Goal: Task Accomplishment & Management: Use online tool/utility

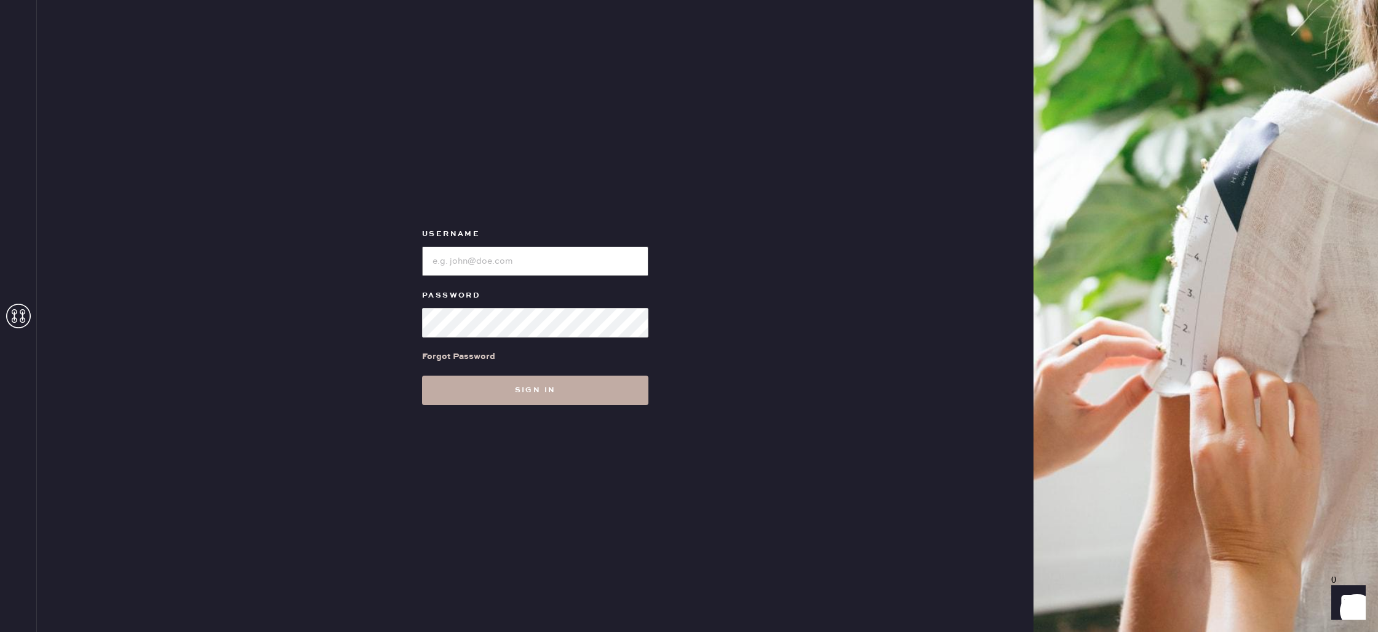
type input "reformationbond"
click at [514, 388] on button "Sign in" at bounding box center [535, 391] width 226 height 30
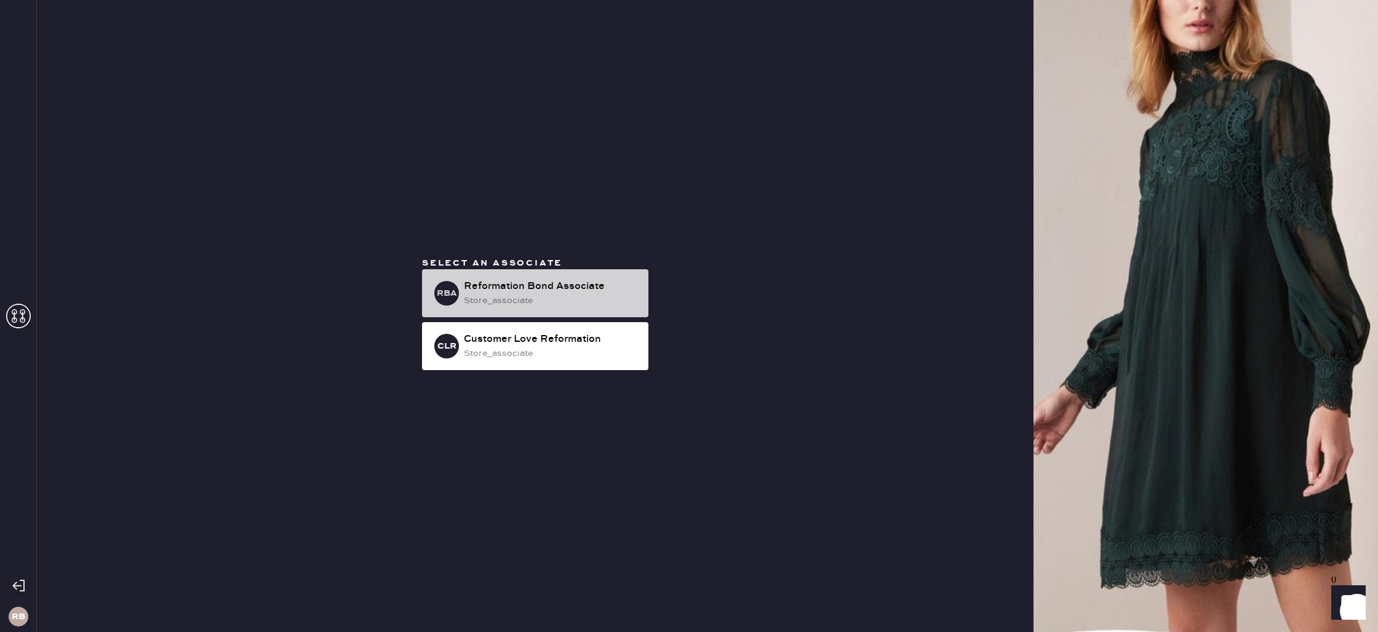
click at [536, 287] on div "Reformation Bond Associate" at bounding box center [551, 286] width 175 height 15
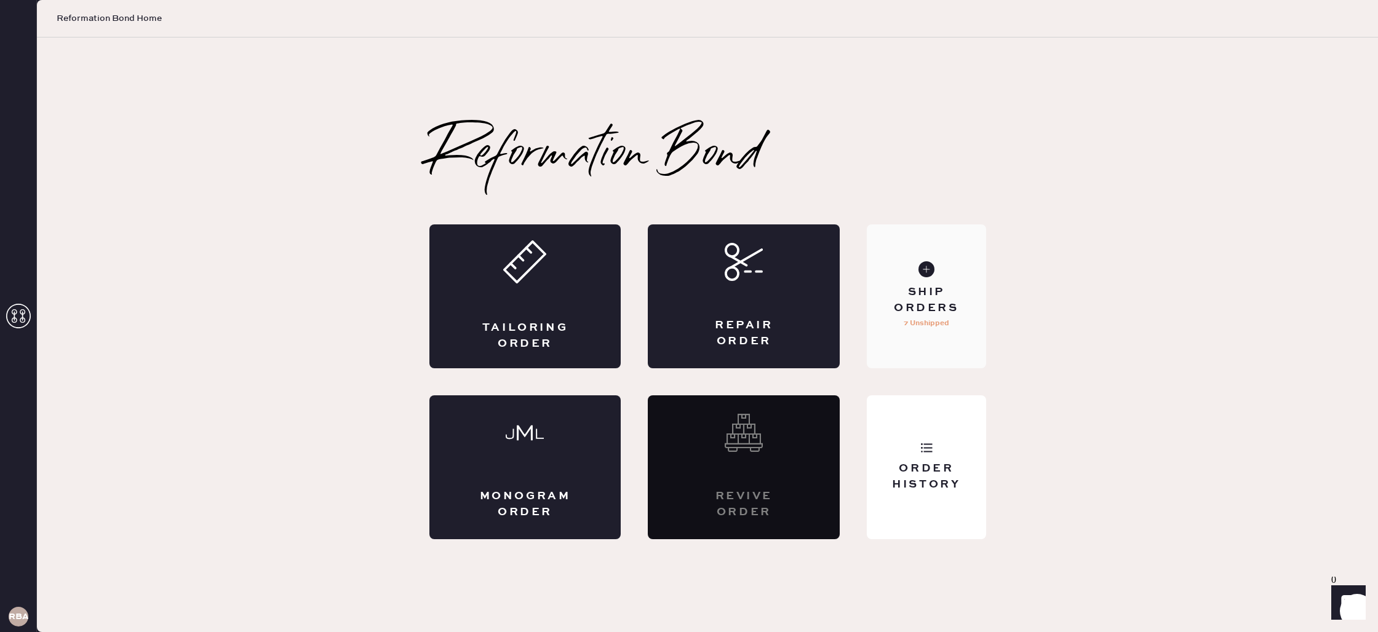
click at [931, 287] on div "Ship Orders" at bounding box center [926, 300] width 99 height 31
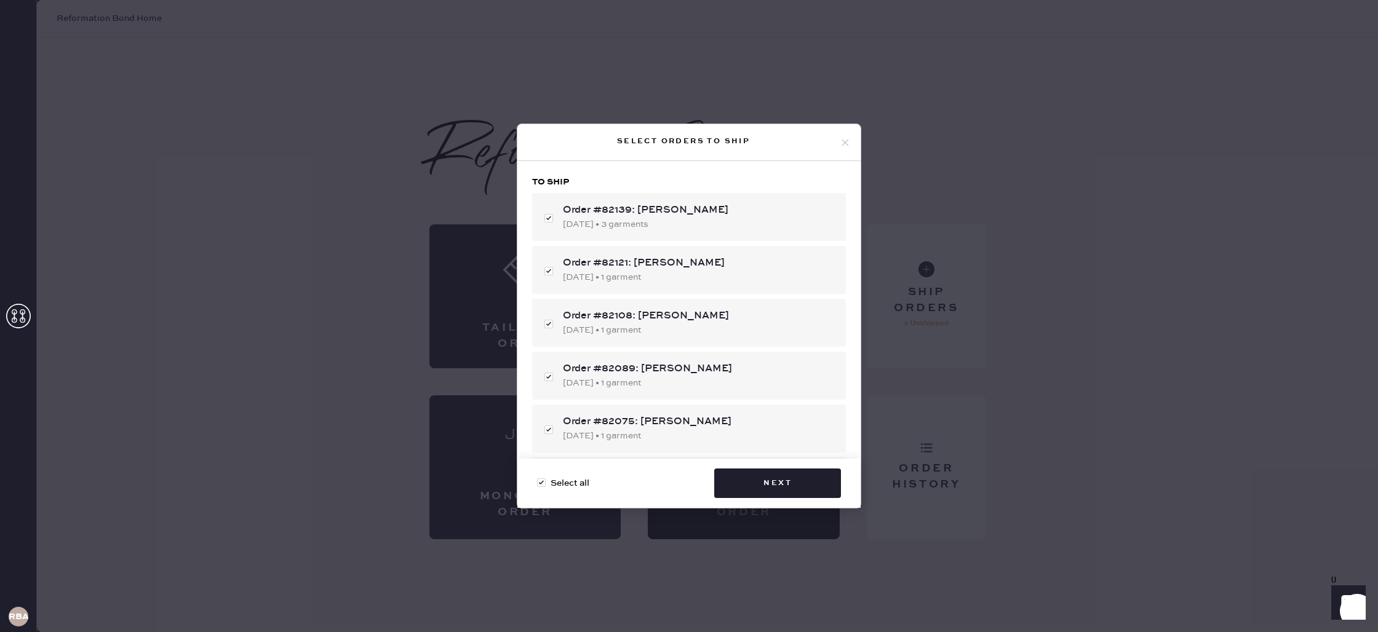
click at [587, 484] on span "Select all" at bounding box center [570, 484] width 39 height 14
click at [538, 477] on input "Select all" at bounding box center [537, 477] width 1 height 1
checkbox input "false"
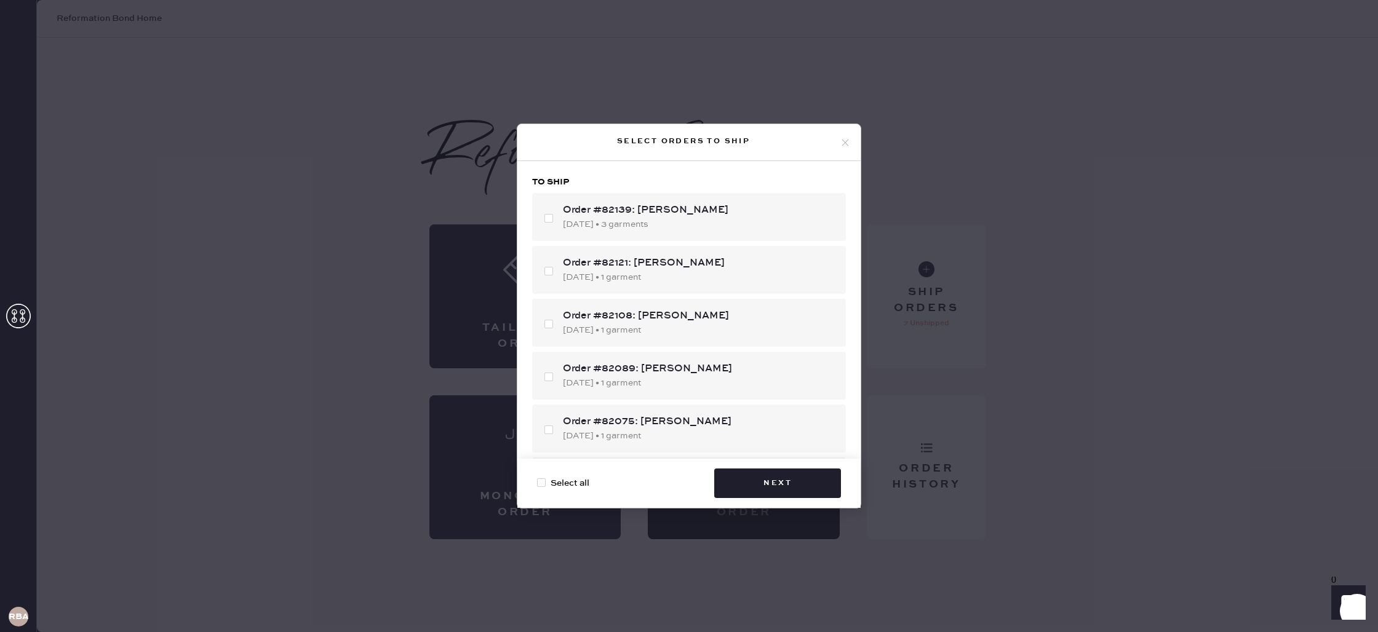
checkbox input "false"
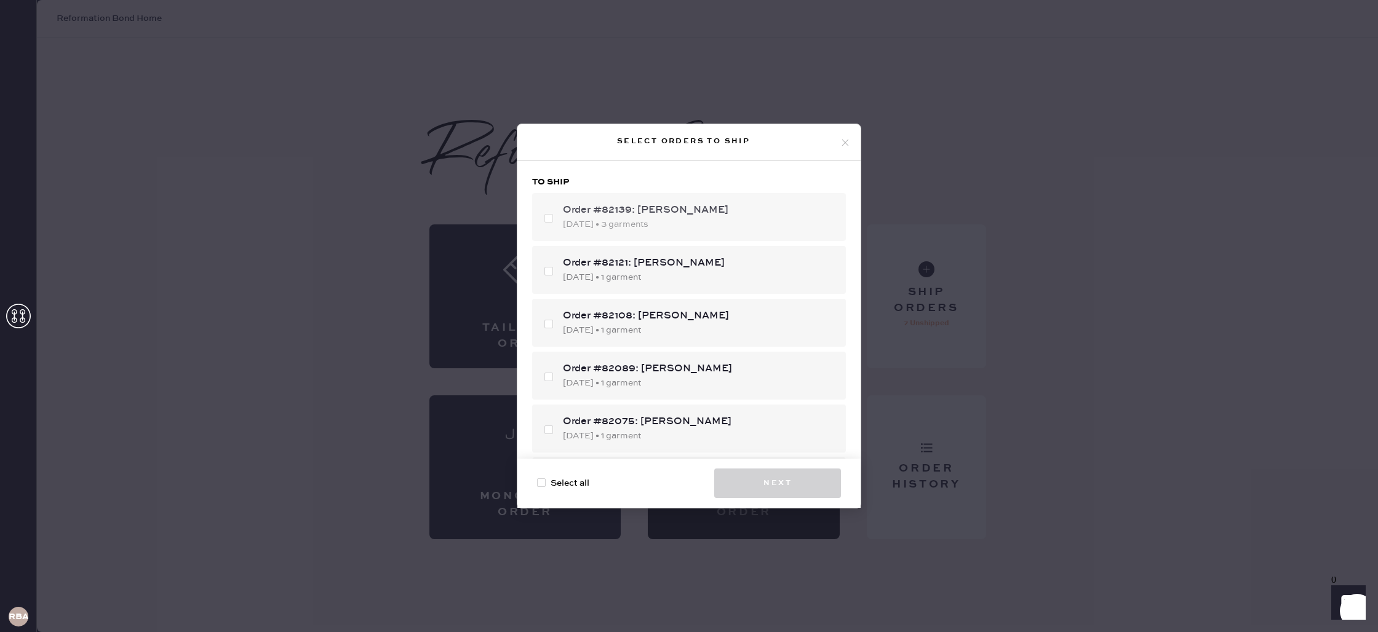
click at [658, 215] on div "Order #82139: [PERSON_NAME]" at bounding box center [699, 210] width 273 height 15
checkbox input "true"
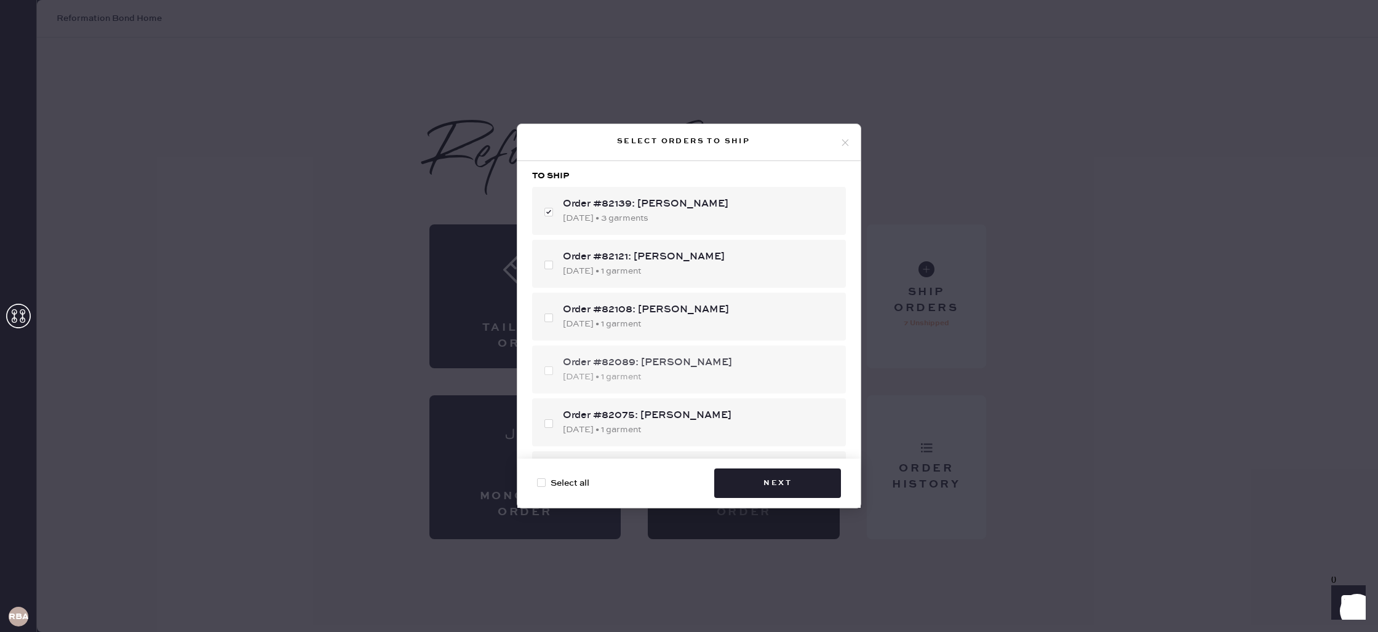
scroll to position [6, 0]
click at [676, 364] on div "Order #82089: [PERSON_NAME]" at bounding box center [699, 363] width 273 height 15
checkbox input "true"
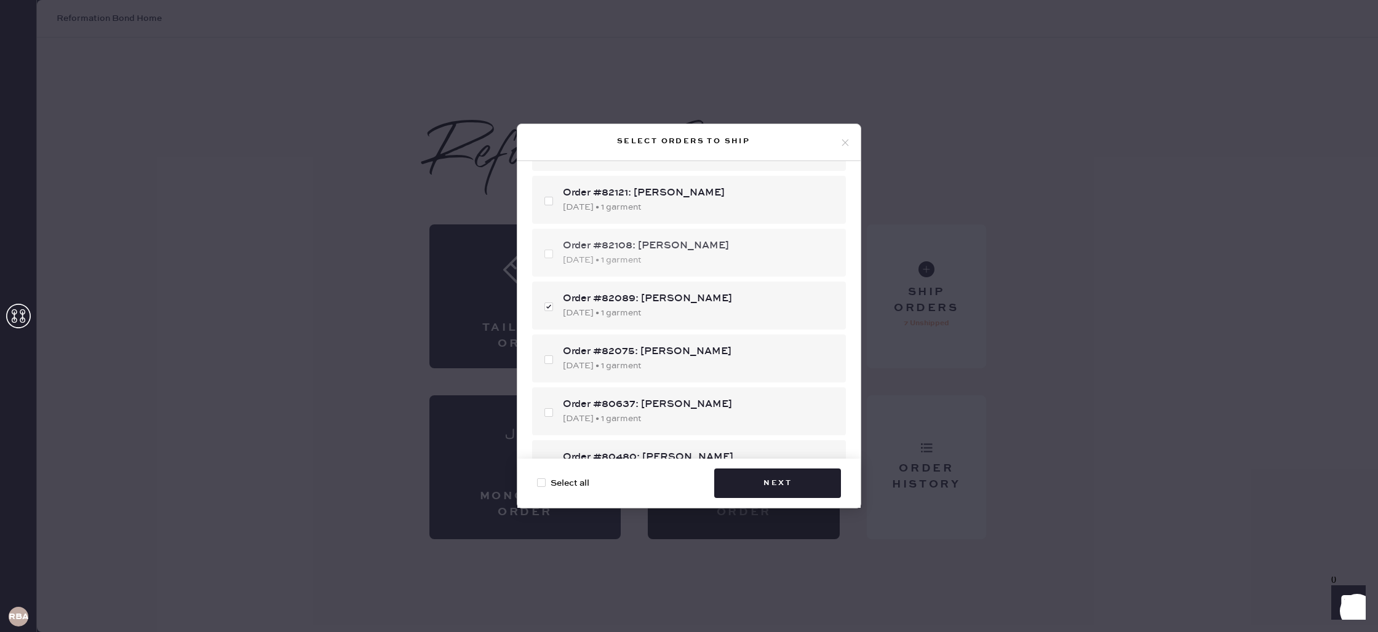
scroll to position [68, 0]
click at [687, 188] on div "Order #82121: [PERSON_NAME]" at bounding box center [699, 195] width 273 height 15
checkbox input "true"
click at [675, 362] on div "[DATE] • 1 garment" at bounding box center [699, 369] width 273 height 14
checkbox input "true"
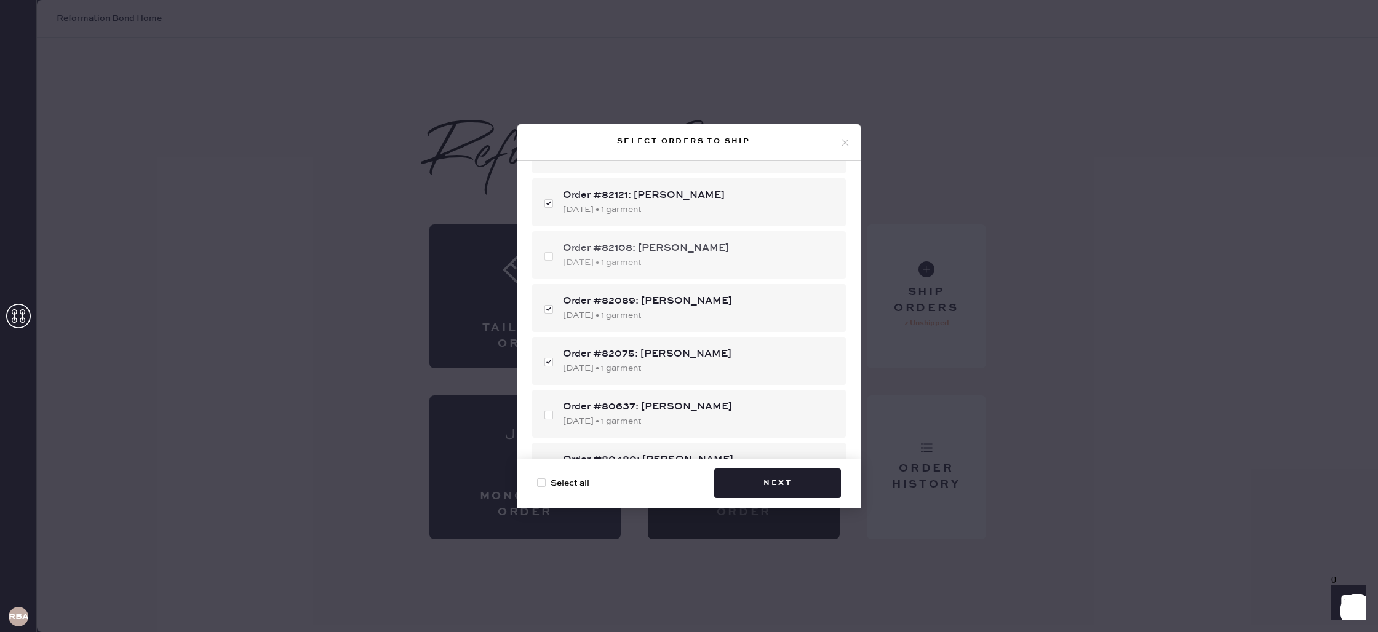
click at [688, 264] on div "[DATE] • 1 garment" at bounding box center [699, 263] width 273 height 14
checkbox input "true"
click at [776, 477] on button "Next" at bounding box center [777, 484] width 127 height 30
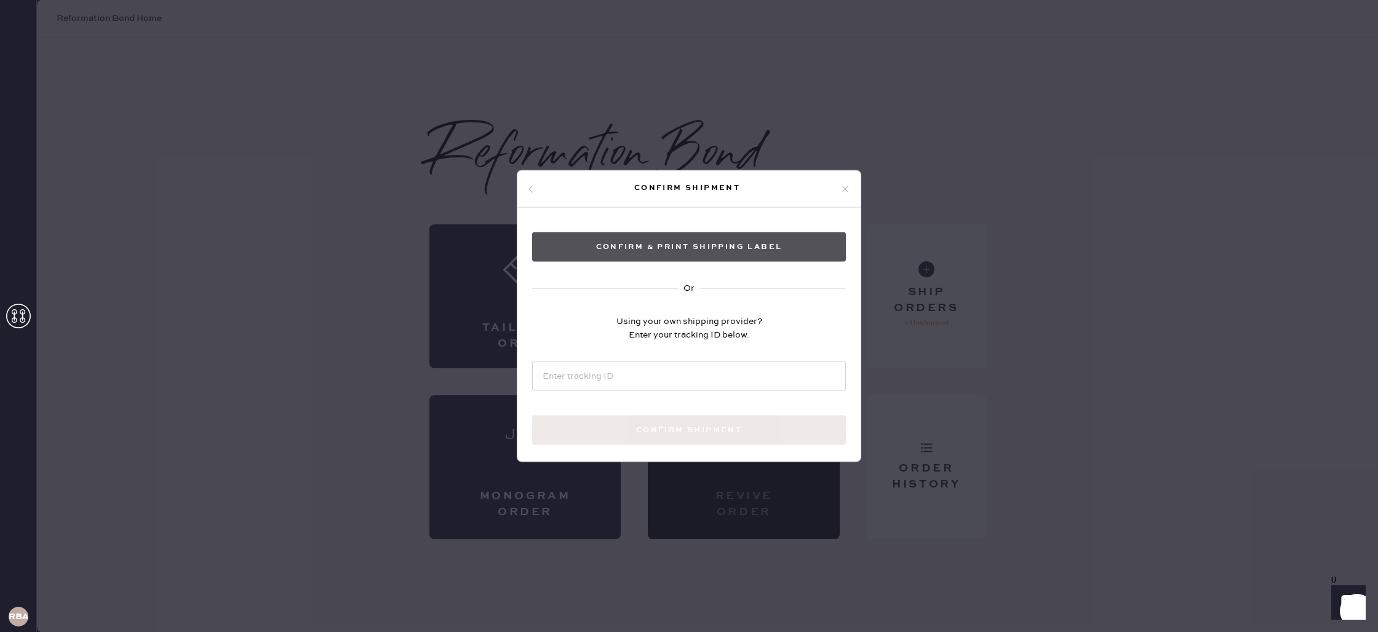
click at [779, 244] on button "Confirm & Print shipping label" at bounding box center [689, 248] width 314 height 30
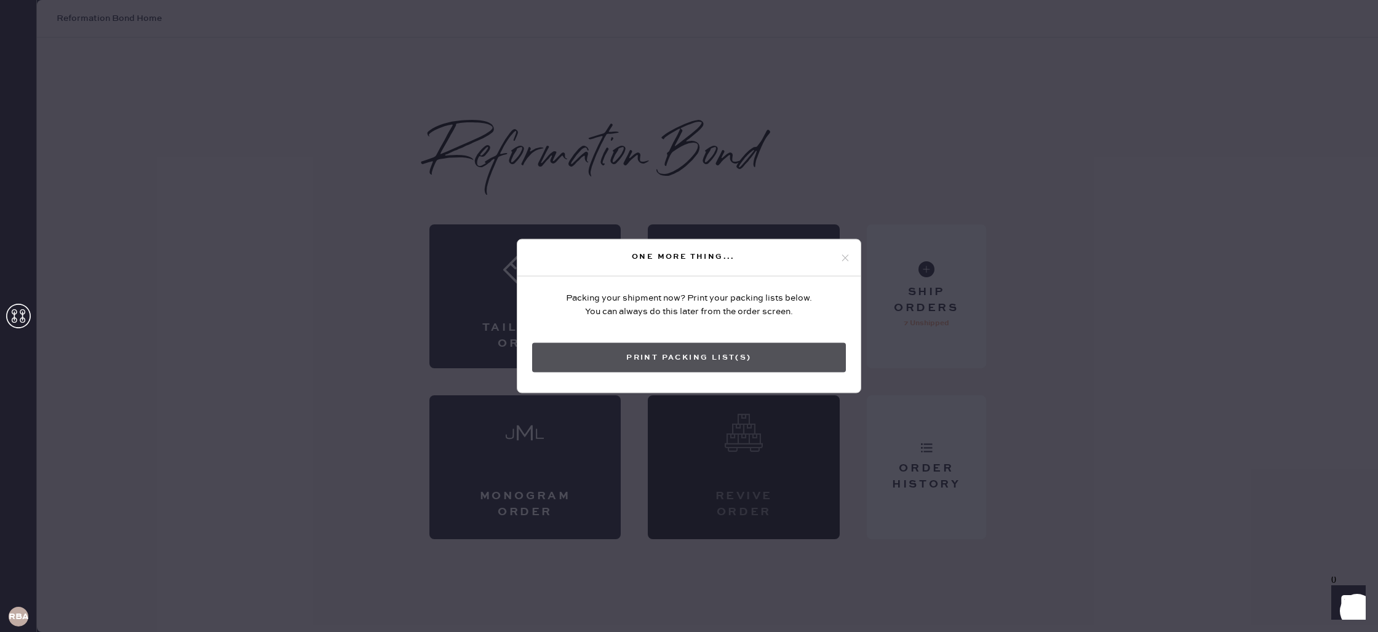
click at [728, 361] on button "Print Packing List(s)" at bounding box center [689, 358] width 314 height 30
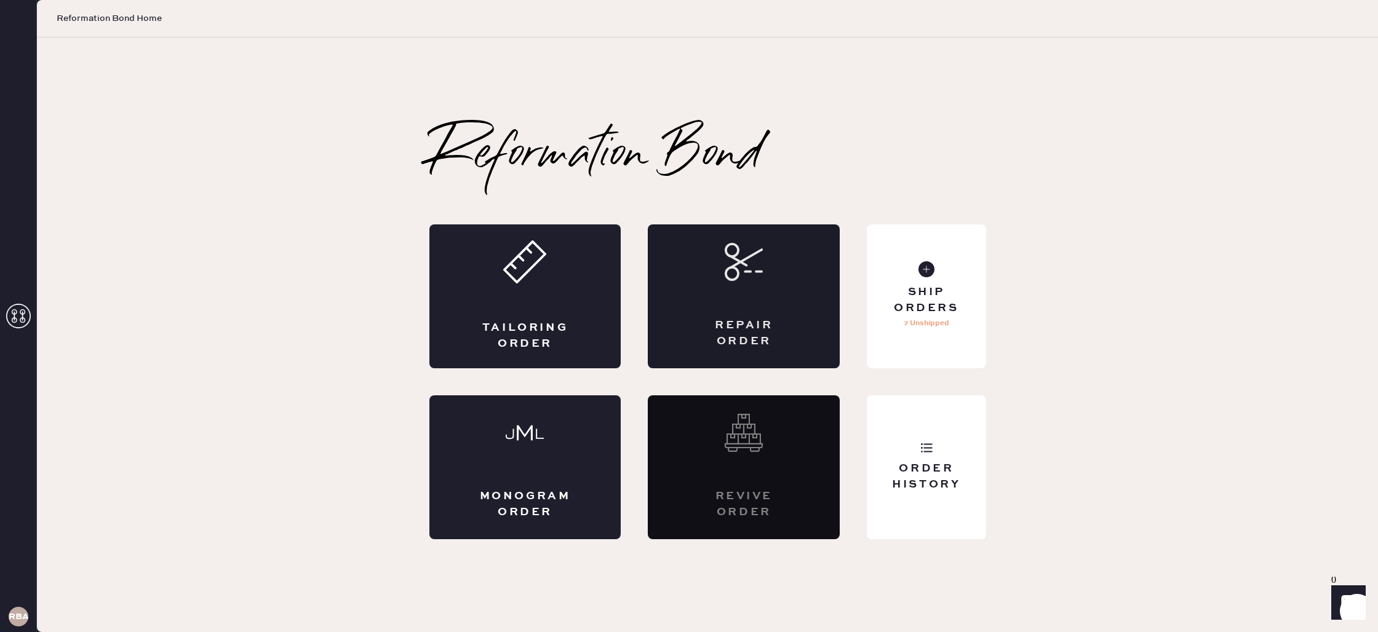
scroll to position [0, 0]
